Goal: Use online tool/utility: Utilize a website feature to perform a specific function

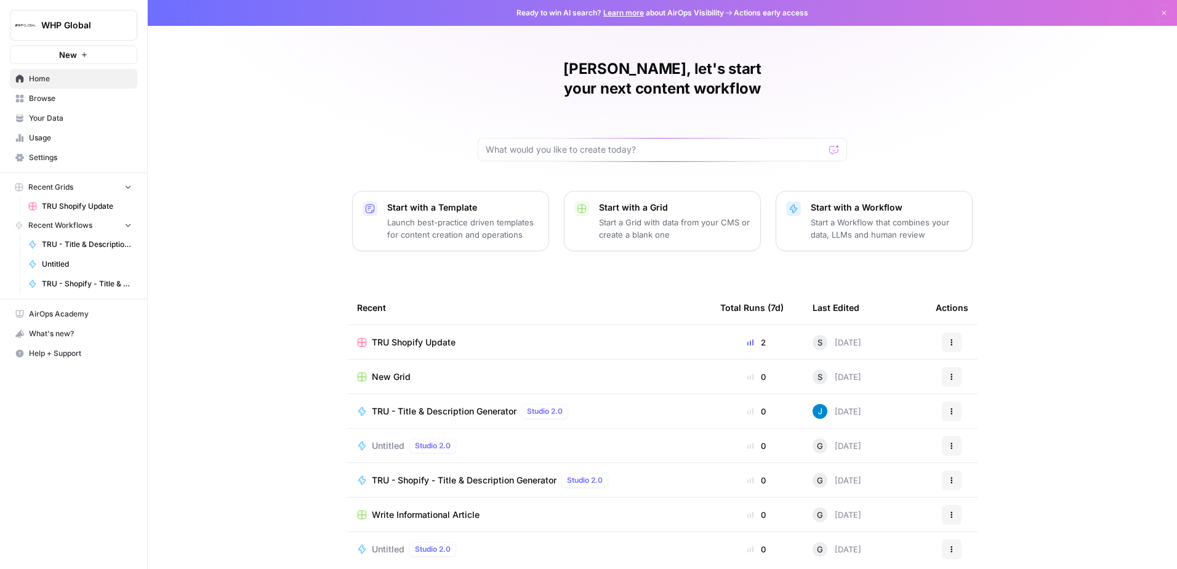
click at [86, 239] on span "TRU - Title & Description Generator" at bounding box center [87, 244] width 90 height 11
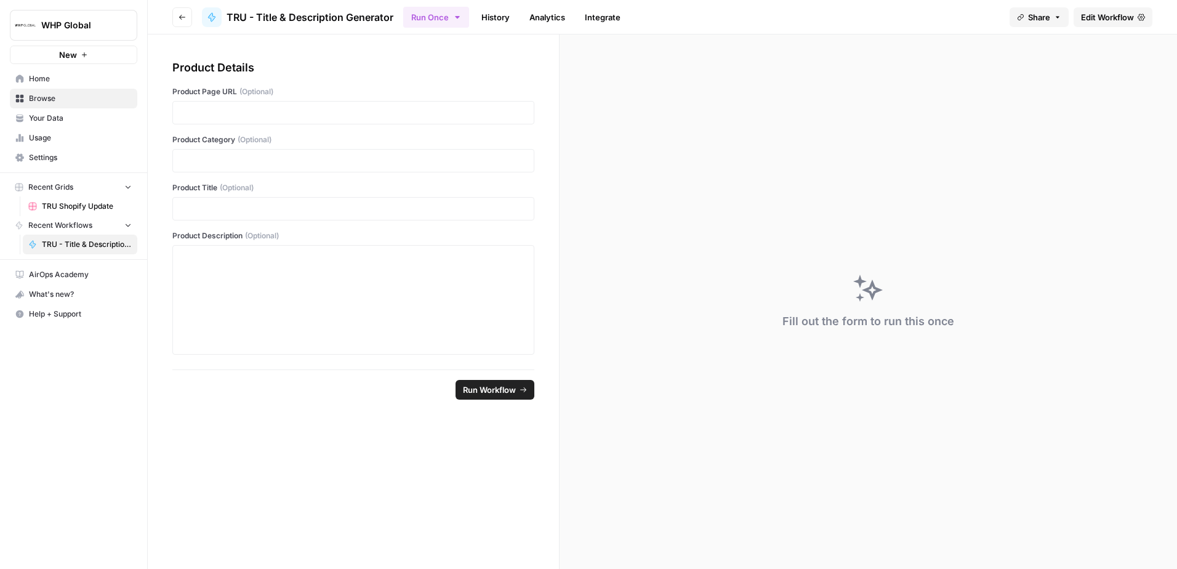
click at [66, 207] on span "TRU Shopify Update" at bounding box center [87, 206] width 90 height 11
